Goal: Information Seeking & Learning: Learn about a topic

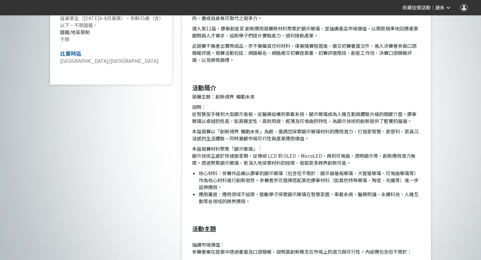
scroll to position [352, 0]
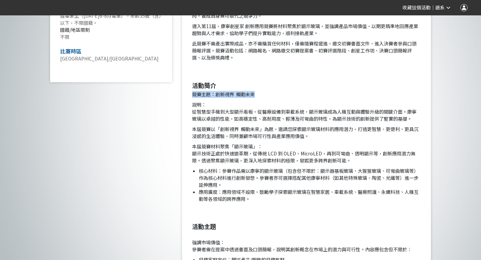
drag, startPoint x: 192, startPoint y: 95, endPoint x: 255, endPoint y: 95, distance: 62.5
click at [255, 95] on p "競賽主題：創新視界 觸動未來" at bounding box center [306, 94] width 229 height 7
copy p "競賽主題：創新視界 觸動未來"
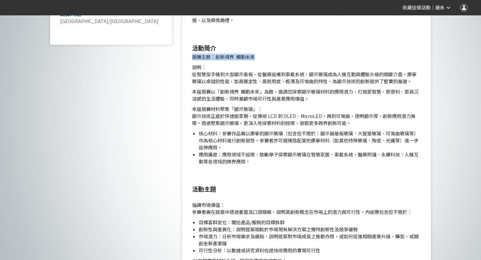
scroll to position [391, 0]
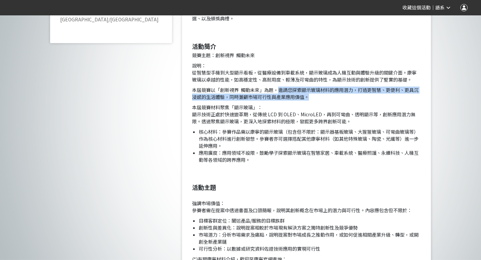
drag, startPoint x: 278, startPoint y: 90, endPoint x: 309, endPoint y: 95, distance: 31.4
click at [309, 95] on p "本屆競賽以「創新視界 觸動未來」為題，邀請您探索顯示玻璃材料的應用潛力，打造更智慧、更便利、更具沉浸感的生活體驗，同時兼顧市場可行性與產業應用價值。" at bounding box center [306, 94] width 229 height 14
copy p "邀請您探索顯示玻璃材料的應用潛力，打造更智慧、更便利、更具沉浸感的生活體驗，同時兼顧市場可行性與產業應用價值。"
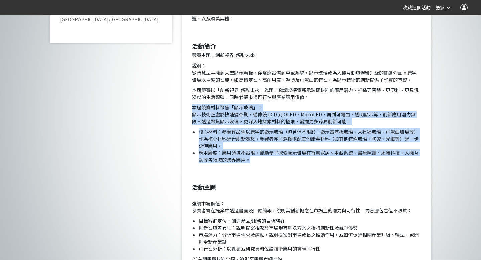
drag, startPoint x: 192, startPoint y: 108, endPoint x: 248, endPoint y: 158, distance: 75.0
copy div "本屆競賽材料聚焦「顯示玻璃」： 顯示技術正處於快速變革期，從傳統 LCD 到 OLED、MicroLED，再到可彎曲、透明顯示等，創新應用潛力無限。透過聚焦顯…"
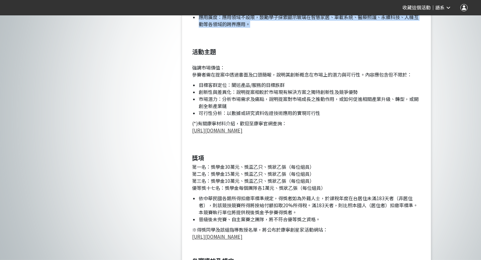
scroll to position [534, 0]
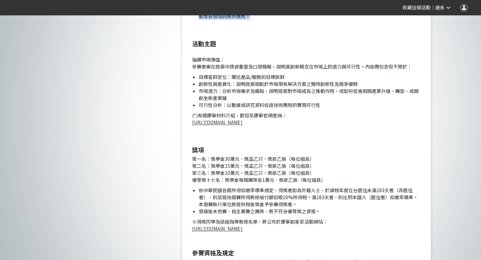
drag, startPoint x: 193, startPoint y: 60, endPoint x: 296, endPoint y: 123, distance: 120.2
copy div "強調市場價值： 參賽者需在提案中透過書面及口頭簡報，說明其創新概念在市場上的潛力與可行性。內容應包含但不限於： 目標客群定位：闡述產品/服務的目標族群 創新性…"
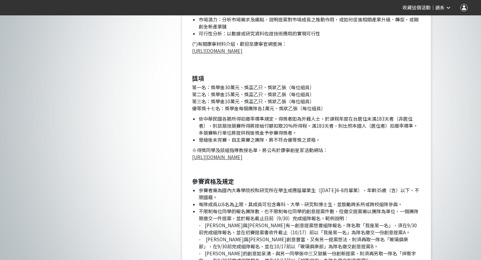
scroll to position [606, 0]
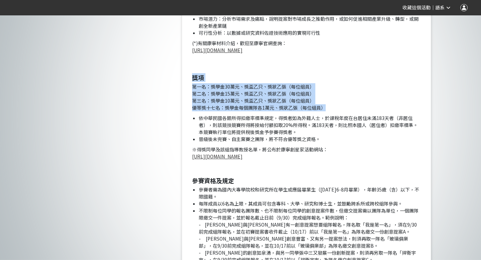
drag, startPoint x: 193, startPoint y: 77, endPoint x: 331, endPoint y: 110, distance: 142.2
copy div "獎項 第一名：獎學金30萬元、獎盃乙只、獎狀乙張（每位組員） 第二名：獎學金15萬元、獎盃乙只、獎狀乙張（每位組員） 第三名：獎學金10萬元、獎盃乙只、獎狀乙…"
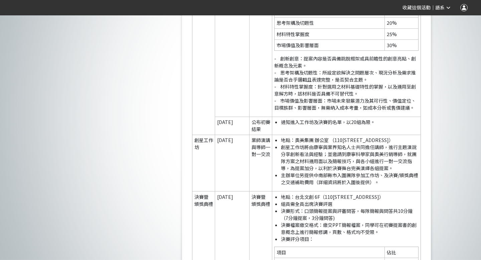
scroll to position [1327, 0]
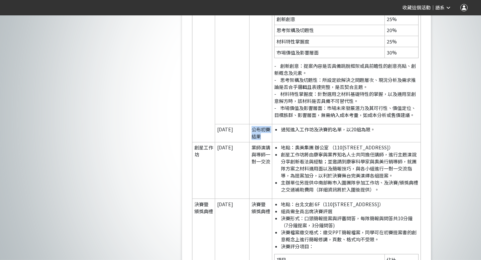
drag, startPoint x: 253, startPoint y: 136, endPoint x: 264, endPoint y: 142, distance: 12.7
click at [264, 142] on td "公布初賽結果" at bounding box center [260, 133] width 23 height 18
copy td "公布初賽結果"
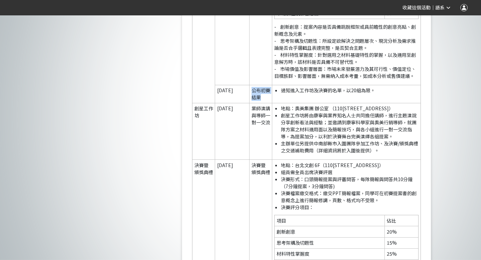
scroll to position [1376, 0]
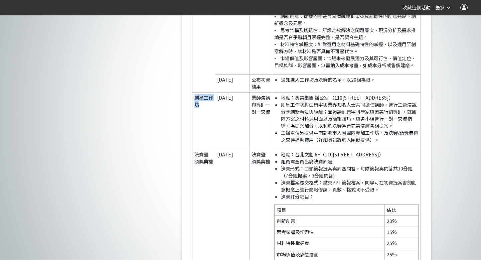
drag, startPoint x: 195, startPoint y: 105, endPoint x: 203, endPoint y: 112, distance: 11.4
click at [203, 112] on td "創星工作坊" at bounding box center [203, 120] width 23 height 56
copy td "創星工作坊"
drag, startPoint x: 252, startPoint y: 105, endPoint x: 270, endPoint y: 119, distance: 22.6
click at [270, 119] on td "業師演講與導師一對一交流" at bounding box center [260, 120] width 23 height 56
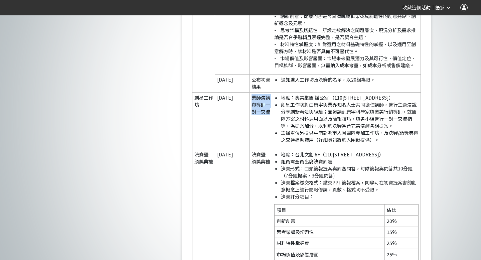
copy td "業師演講與導師一對一交流"
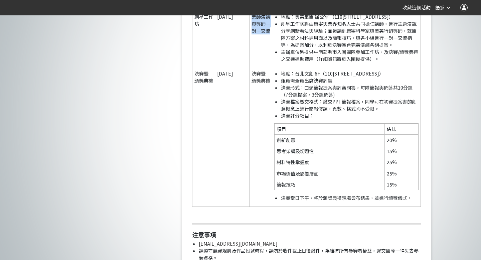
scroll to position [1460, 0]
